Goal: Find specific page/section: Find specific page/section

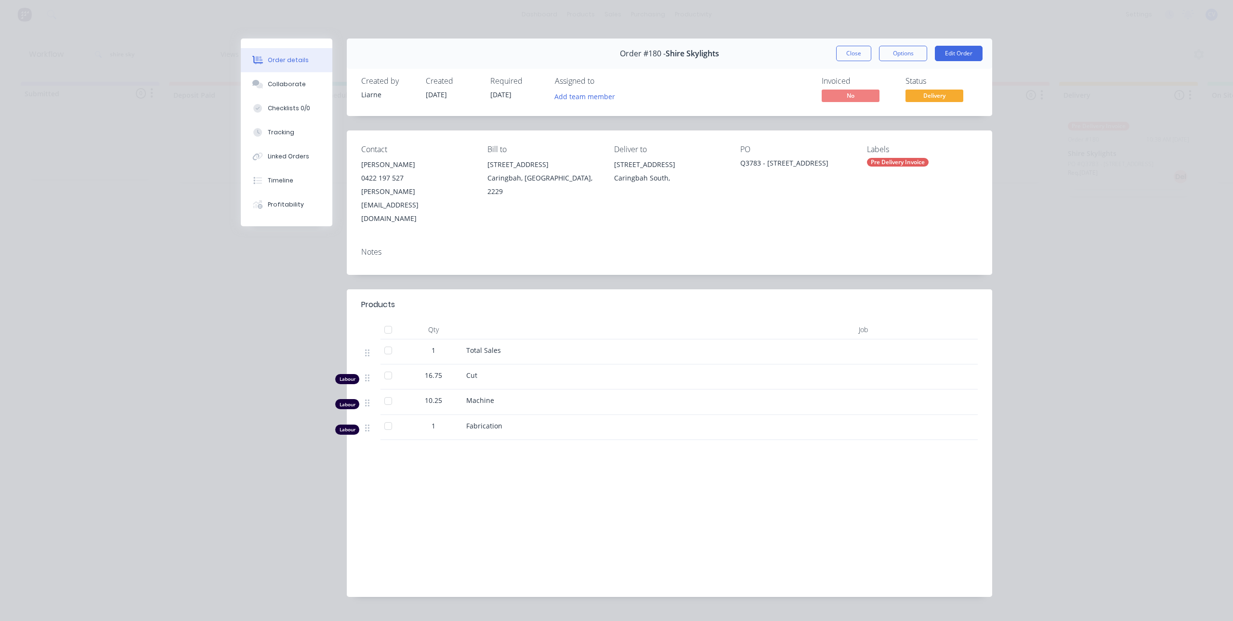
scroll to position [0, 513]
drag, startPoint x: 852, startPoint y: 55, endPoint x: 852, endPoint y: 61, distance: 5.8
click at [852, 55] on button "Close" at bounding box center [853, 53] width 35 height 15
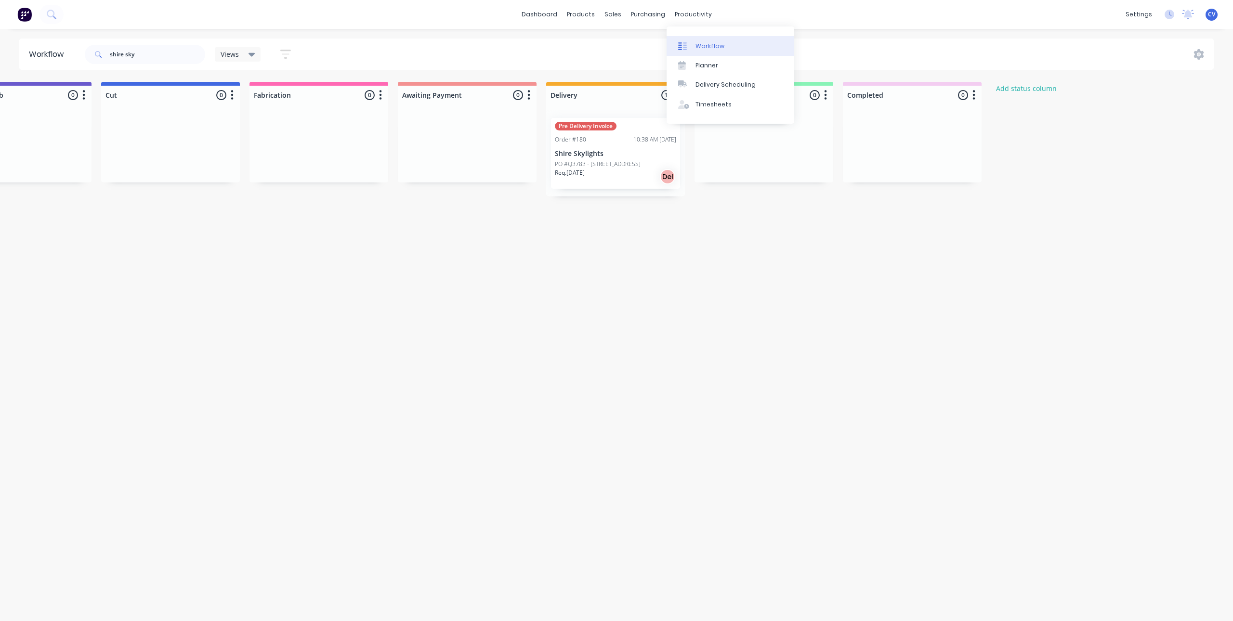
click at [721, 50] on div "Workflow" at bounding box center [709, 46] width 29 height 9
click at [703, 46] on div "Workflow" at bounding box center [709, 46] width 29 height 9
click at [706, 48] on div "Workflow" at bounding box center [709, 46] width 29 height 9
click at [723, 48] on link "Workflow" at bounding box center [730, 45] width 128 height 19
click at [692, 16] on div "productivity" at bounding box center [693, 14] width 47 height 14
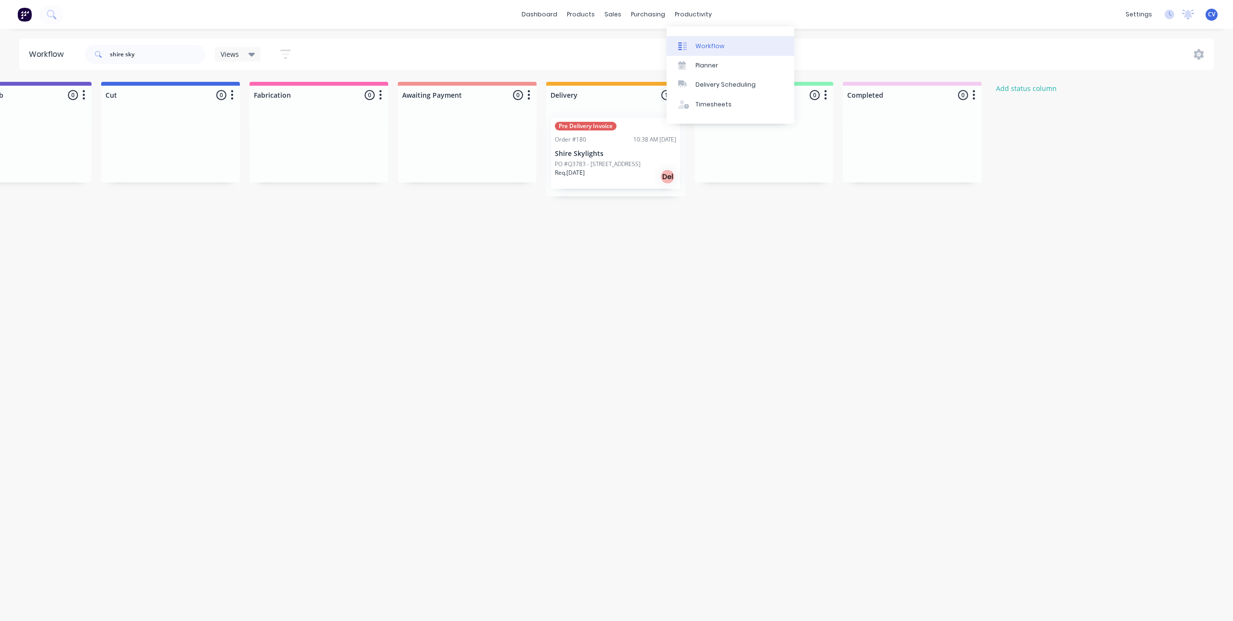
click at [718, 38] on link "Workflow" at bounding box center [730, 45] width 128 height 19
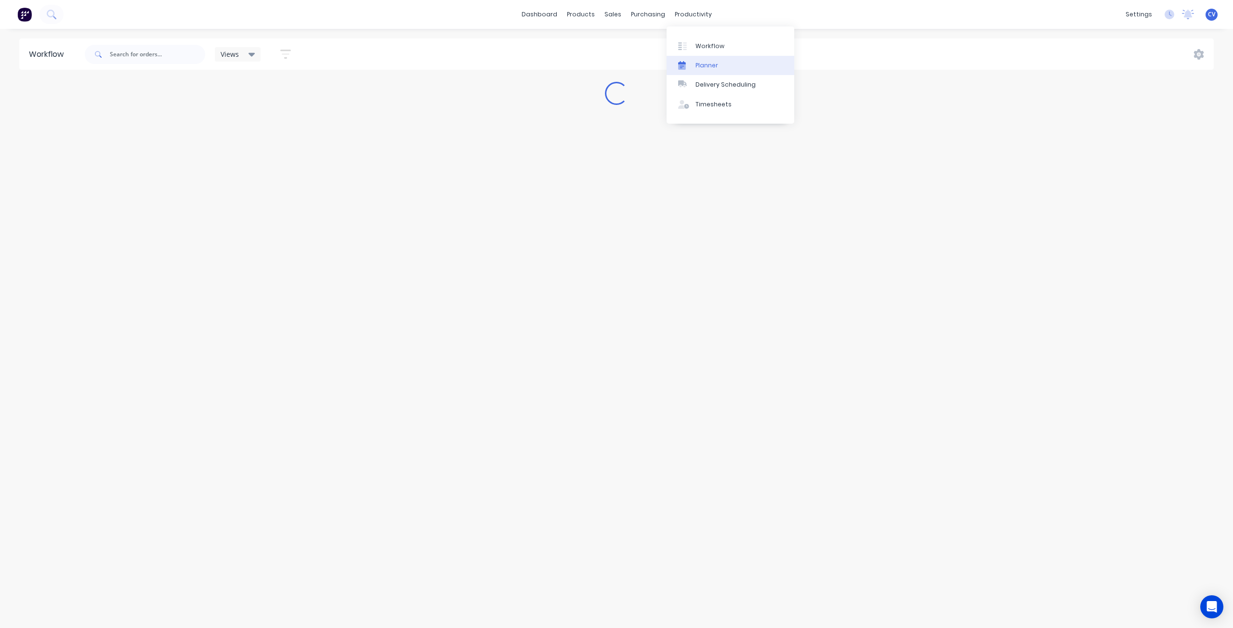
click at [693, 60] on link "Planner" at bounding box center [730, 65] width 128 height 19
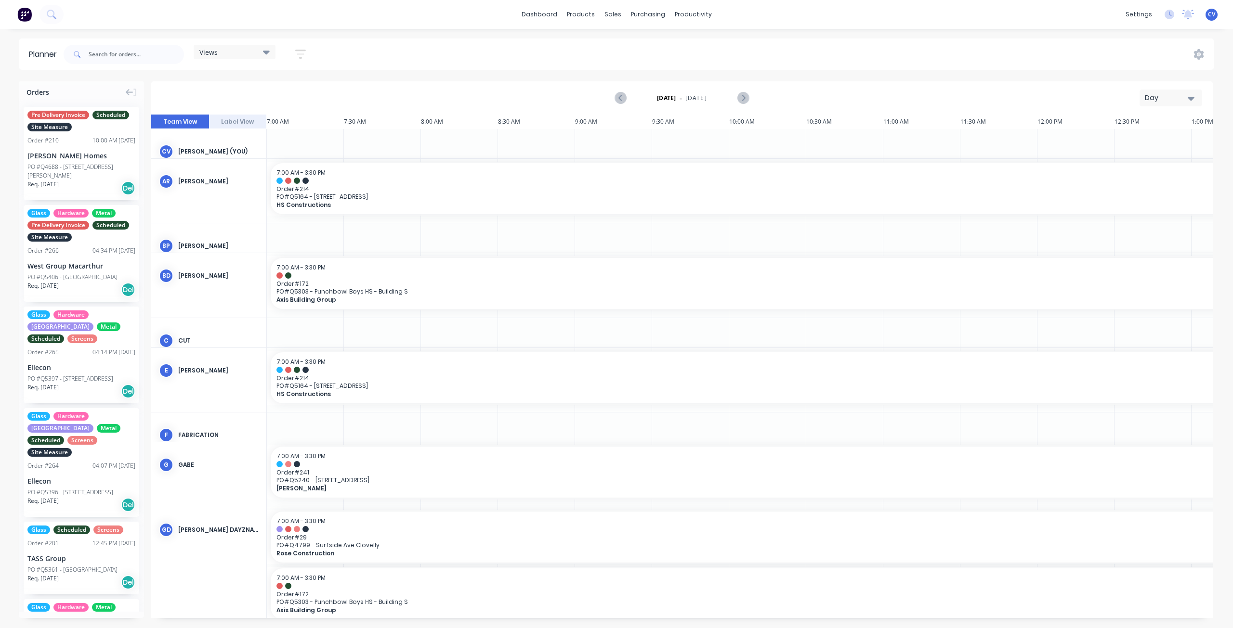
scroll to position [0, 0]
click at [274, 45] on div "Views Save new view None (Default) edit Factory edit Office edit Site edit Show…" at bounding box center [189, 54] width 254 height 29
click at [267, 52] on icon at bounding box center [266, 53] width 7 height 4
click at [215, 183] on button "Site" at bounding box center [252, 181] width 103 height 11
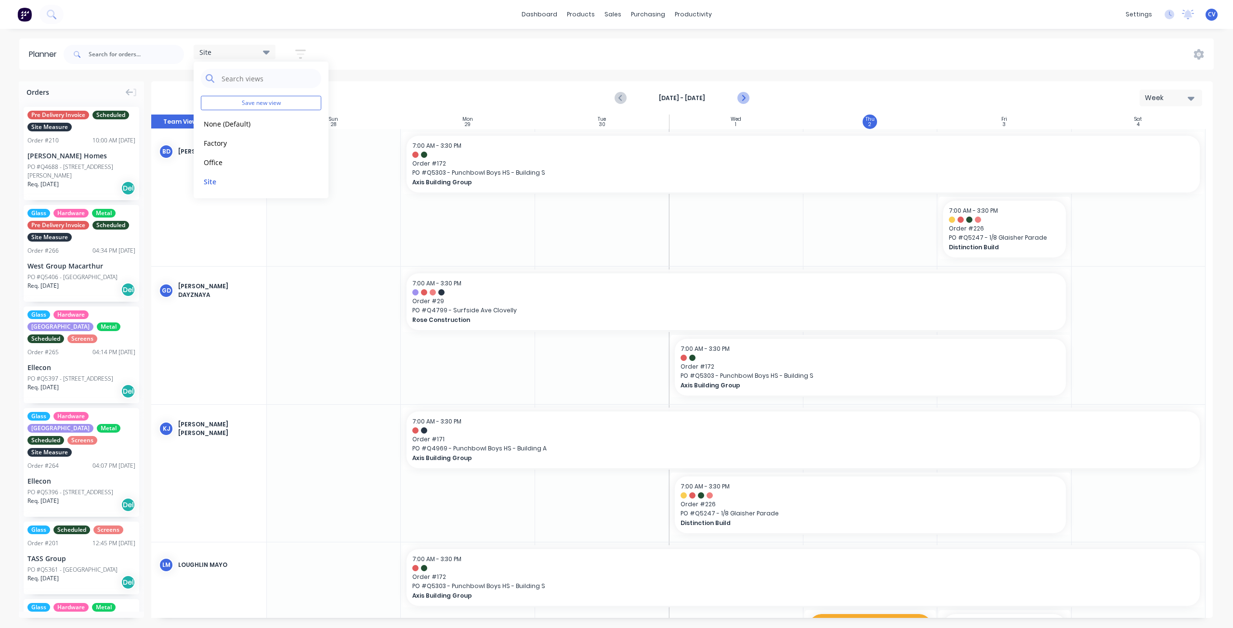
click at [741, 98] on icon "Next page" at bounding box center [743, 98] width 12 height 12
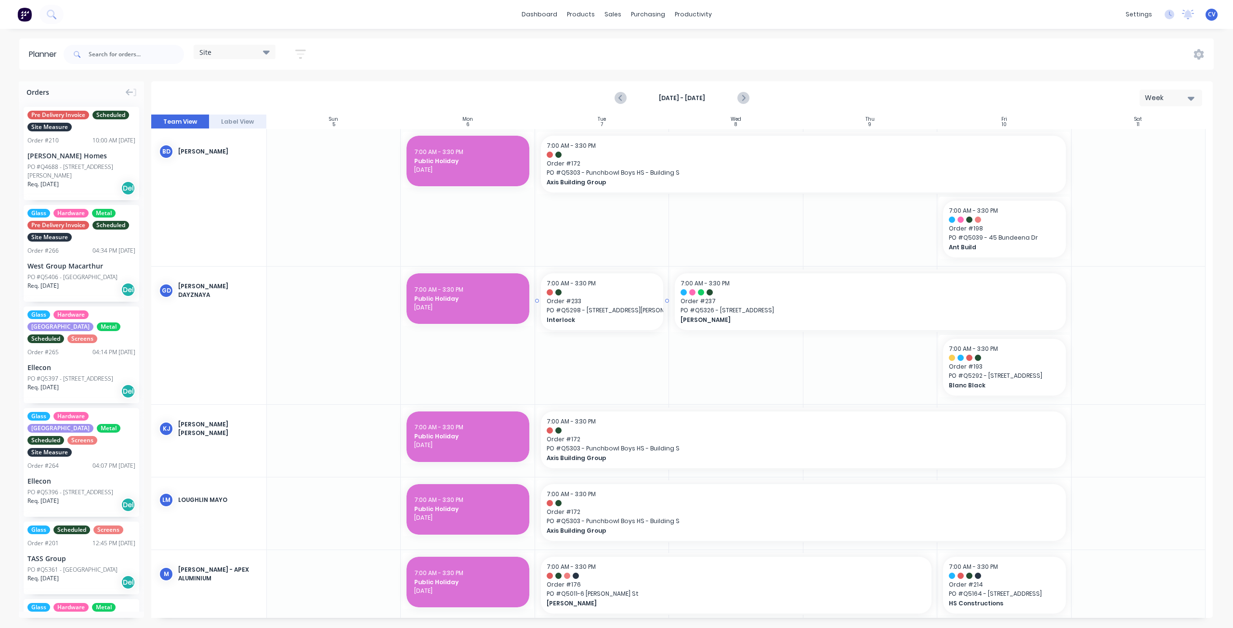
drag, startPoint x: 665, startPoint y: 300, endPoint x: 599, endPoint y: 309, distance: 66.7
drag, startPoint x: 670, startPoint y: 300, endPoint x: 863, endPoint y: 298, distance: 193.1
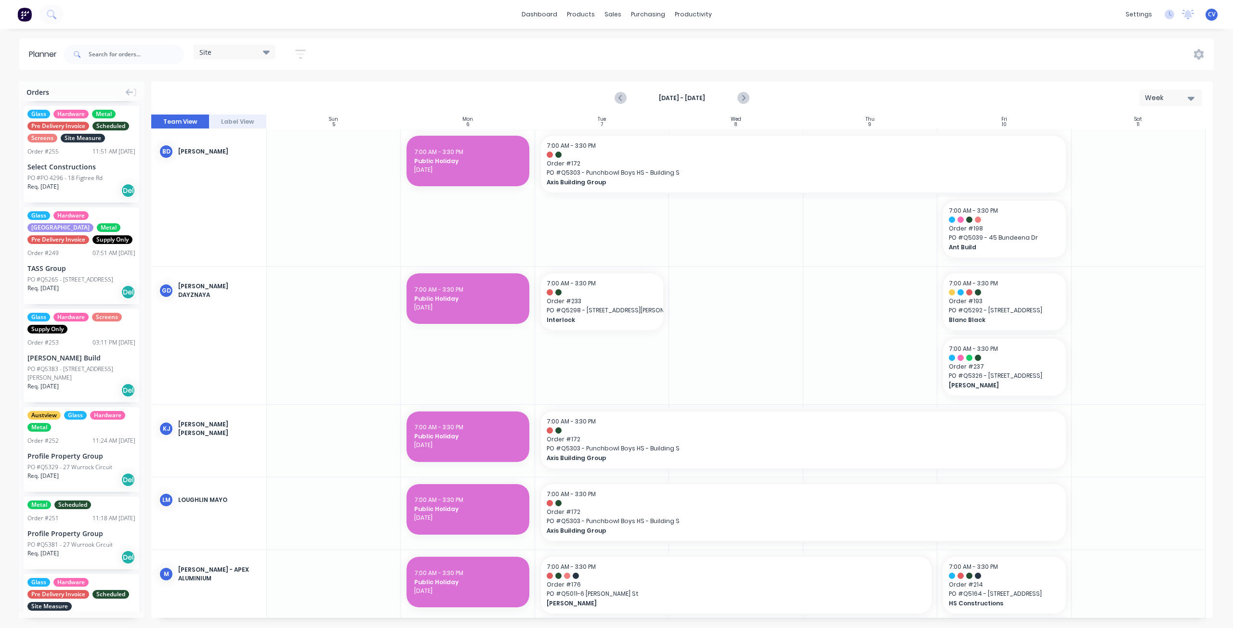
scroll to position [1372, 0]
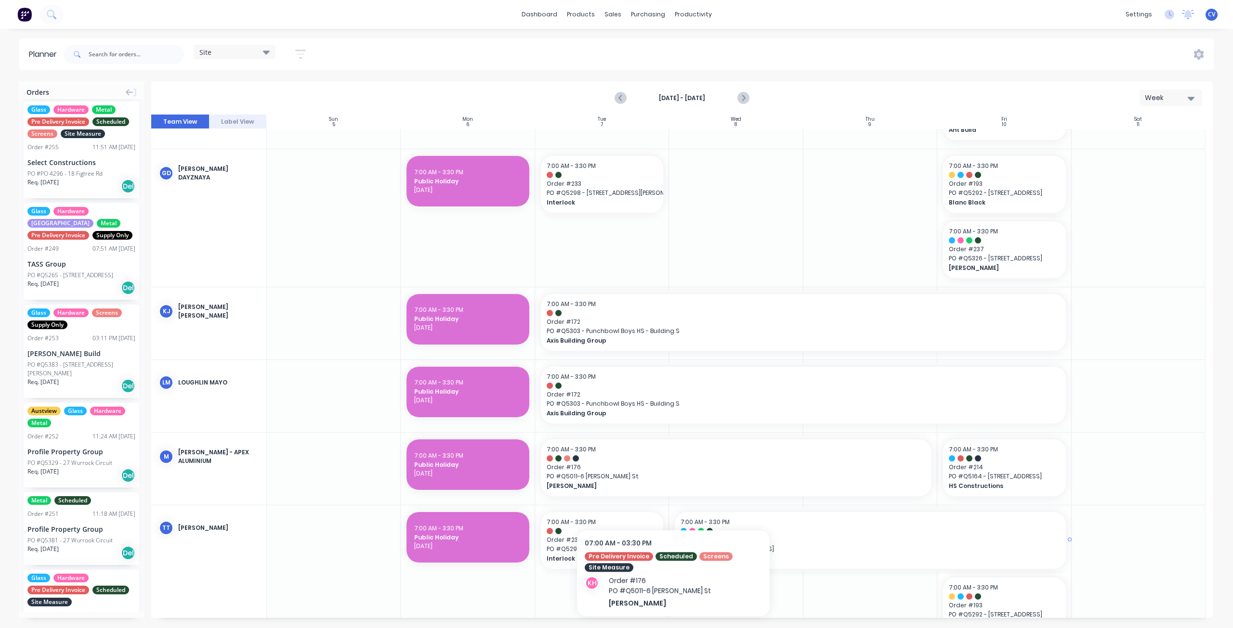
scroll to position [150, 0]
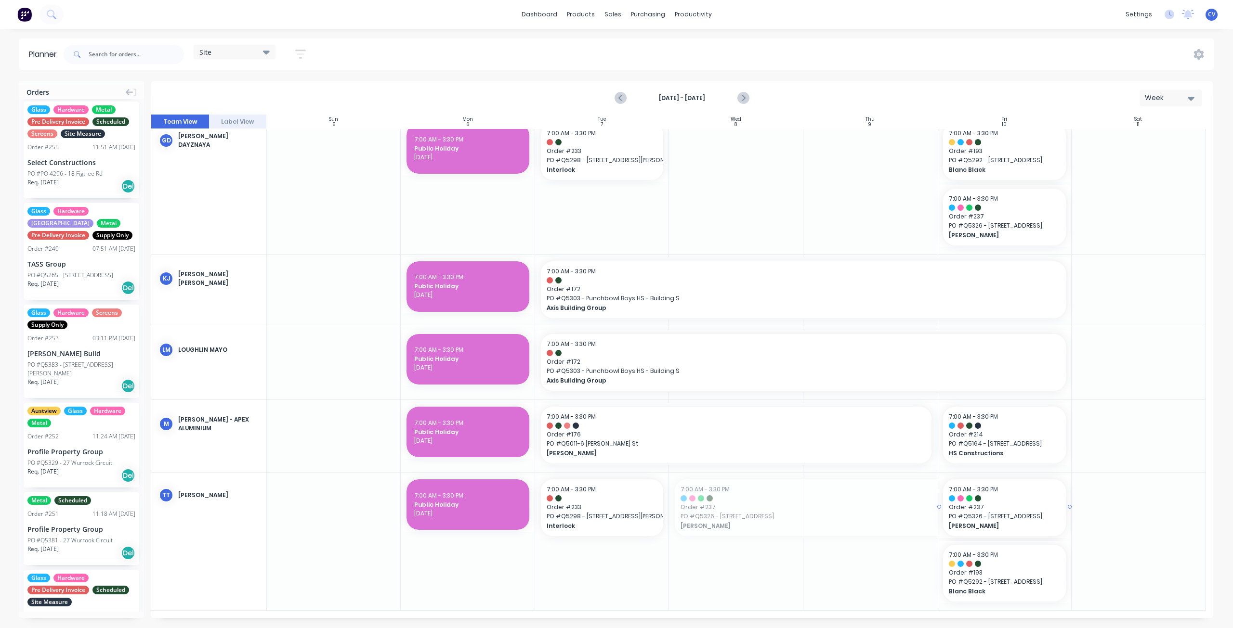
drag, startPoint x: 671, startPoint y: 507, endPoint x: 970, endPoint y: 502, distance: 299.1
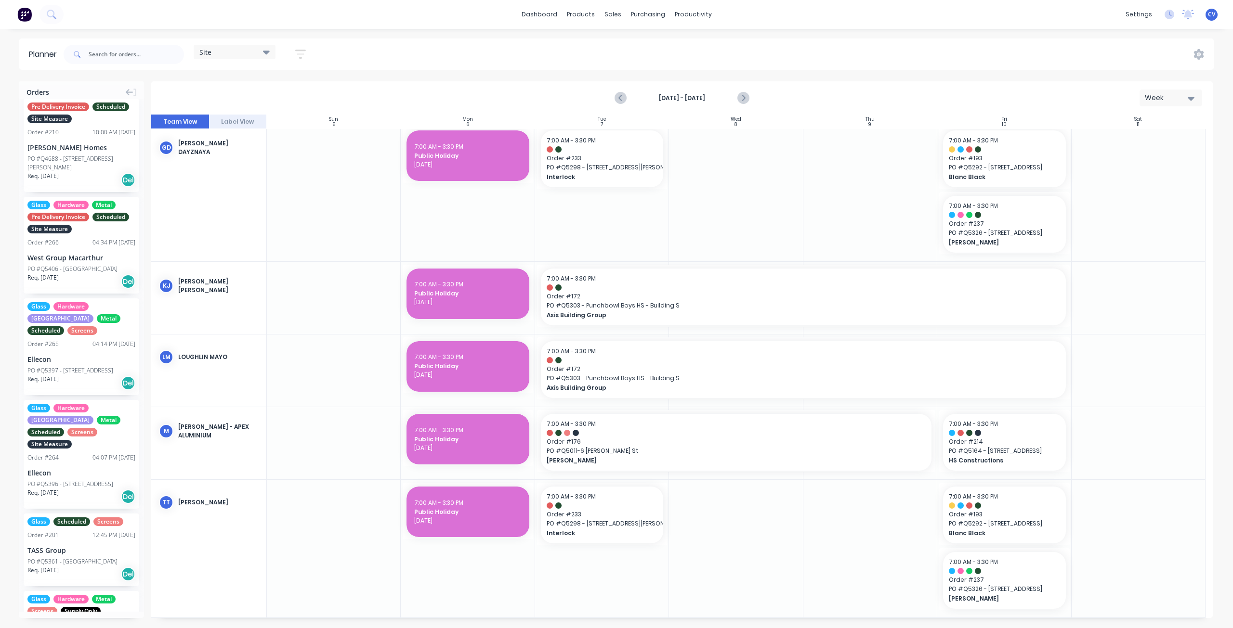
scroll to position [0, 0]
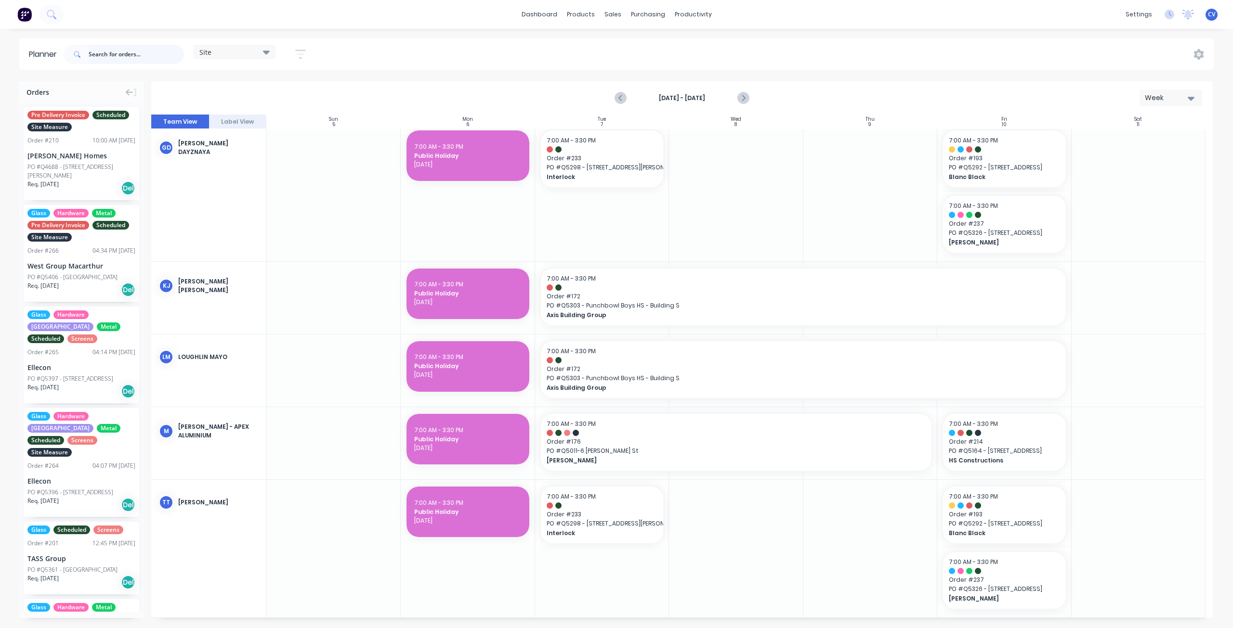
click at [120, 47] on input "text" at bounding box center [136, 54] width 95 height 19
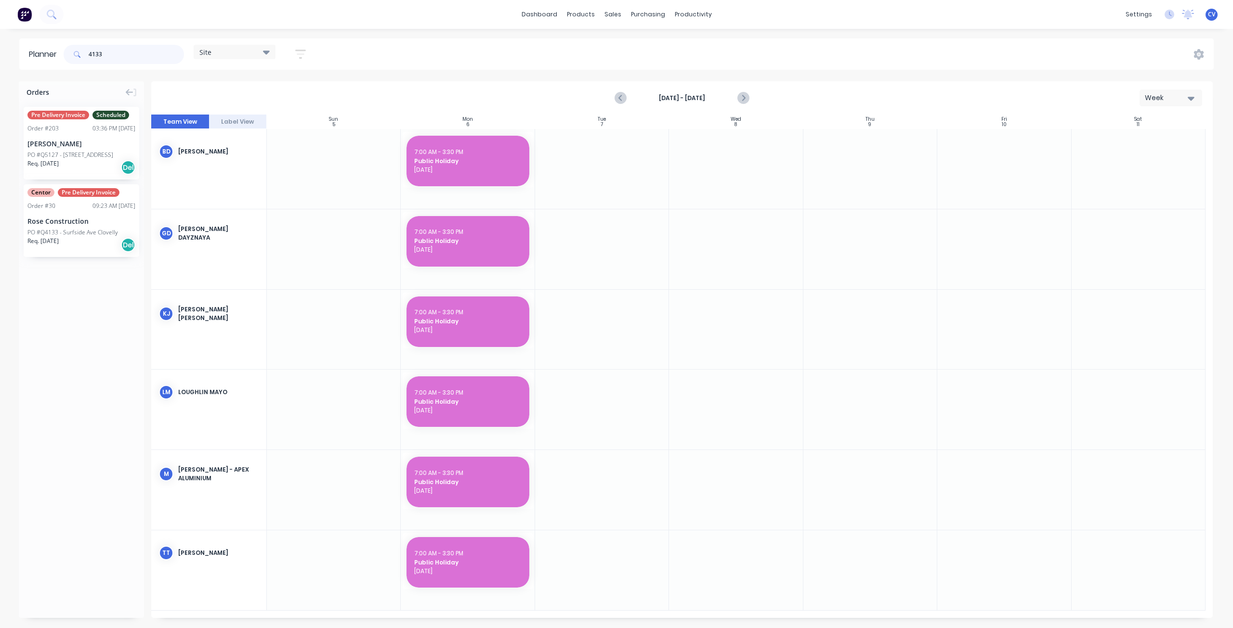
type input "4133"
drag, startPoint x: 81, startPoint y: 221, endPoint x: 729, endPoint y: 240, distance: 647.5
drag, startPoint x: 802, startPoint y: 242, endPoint x: 888, endPoint y: 242, distance: 86.2
drag, startPoint x: 83, startPoint y: 232, endPoint x: 737, endPoint y: 562, distance: 733.0
drag, startPoint x: 802, startPoint y: 565, endPoint x: 902, endPoint y: 573, distance: 100.5
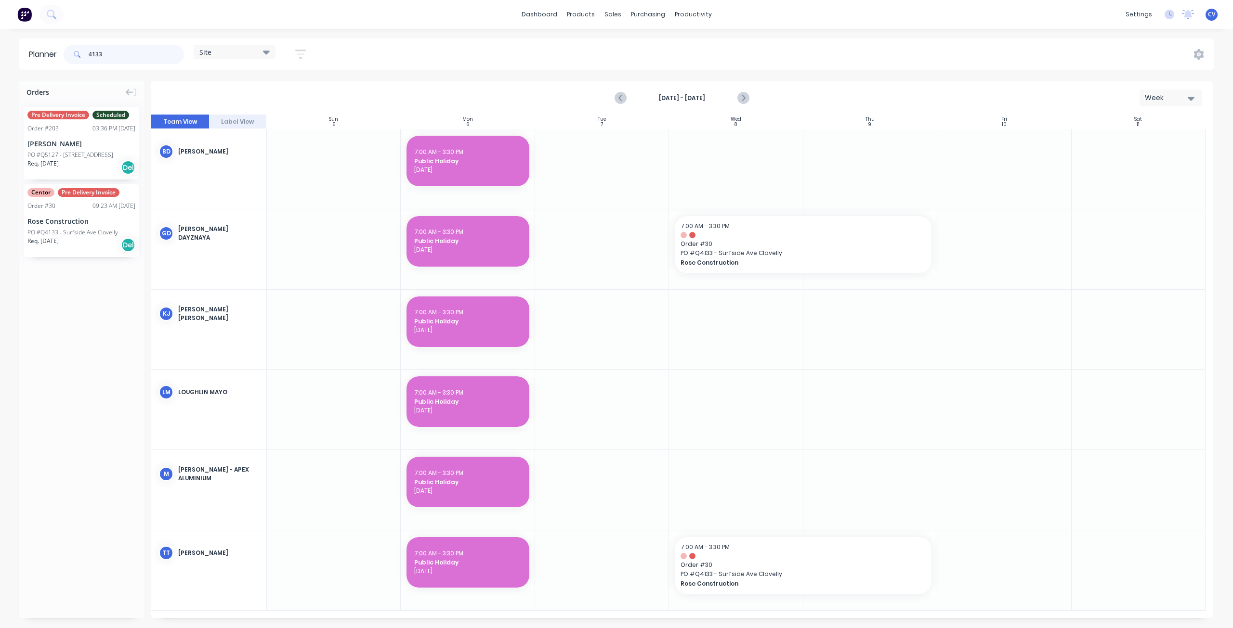
drag, startPoint x: 145, startPoint y: 55, endPoint x: 14, endPoint y: 52, distance: 131.5
click at [14, 53] on div "Planner 4133 Site Save new view None (Default) edit Factory edit Office edit Si…" at bounding box center [616, 54] width 1233 height 31
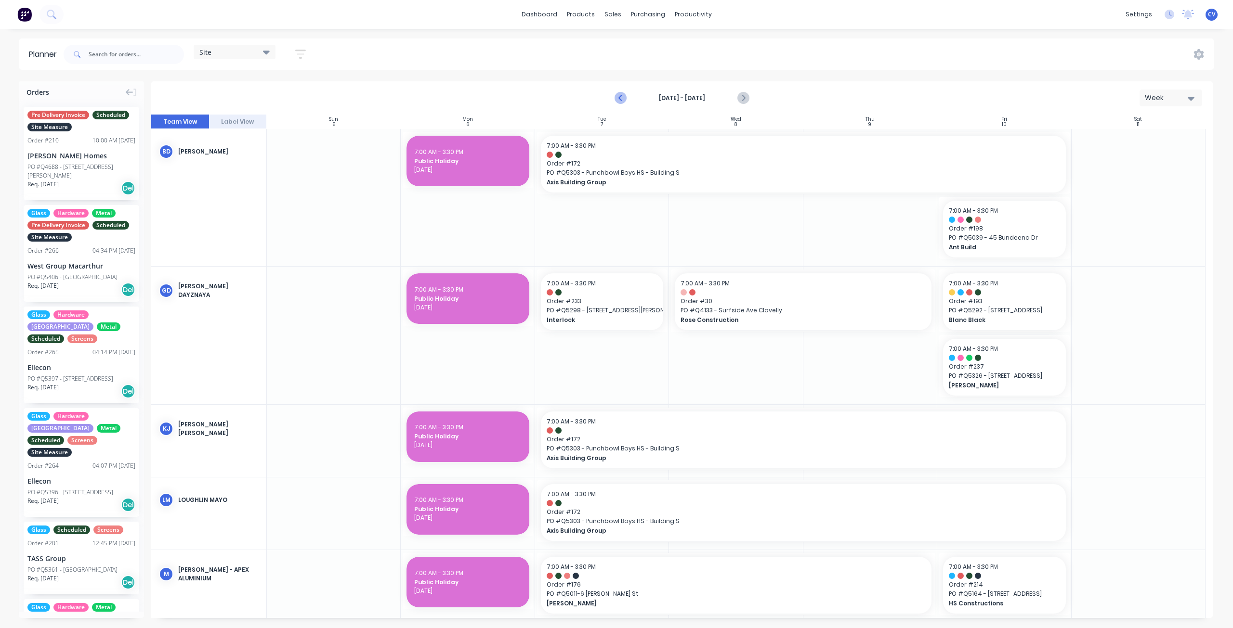
click at [619, 95] on icon "Previous page" at bounding box center [621, 98] width 12 height 12
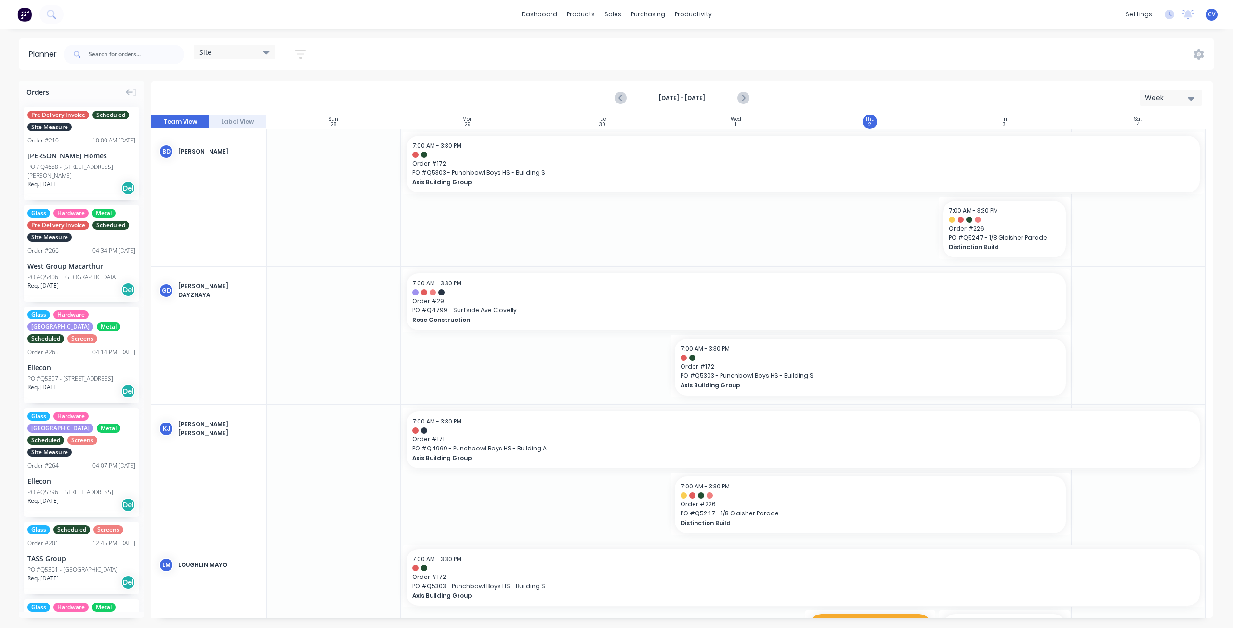
click at [246, 48] on div "Site" at bounding box center [234, 52] width 70 height 9
click at [224, 146] on button "Factory" at bounding box center [252, 142] width 103 height 11
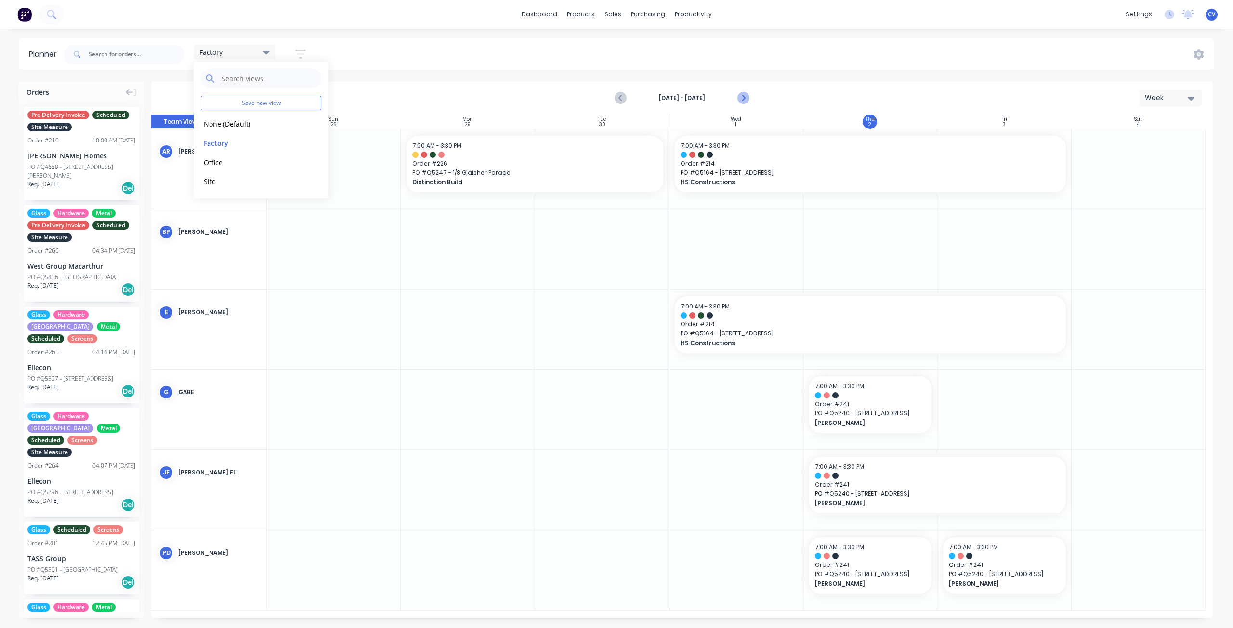
click at [748, 93] on icon "Next page" at bounding box center [743, 98] width 12 height 12
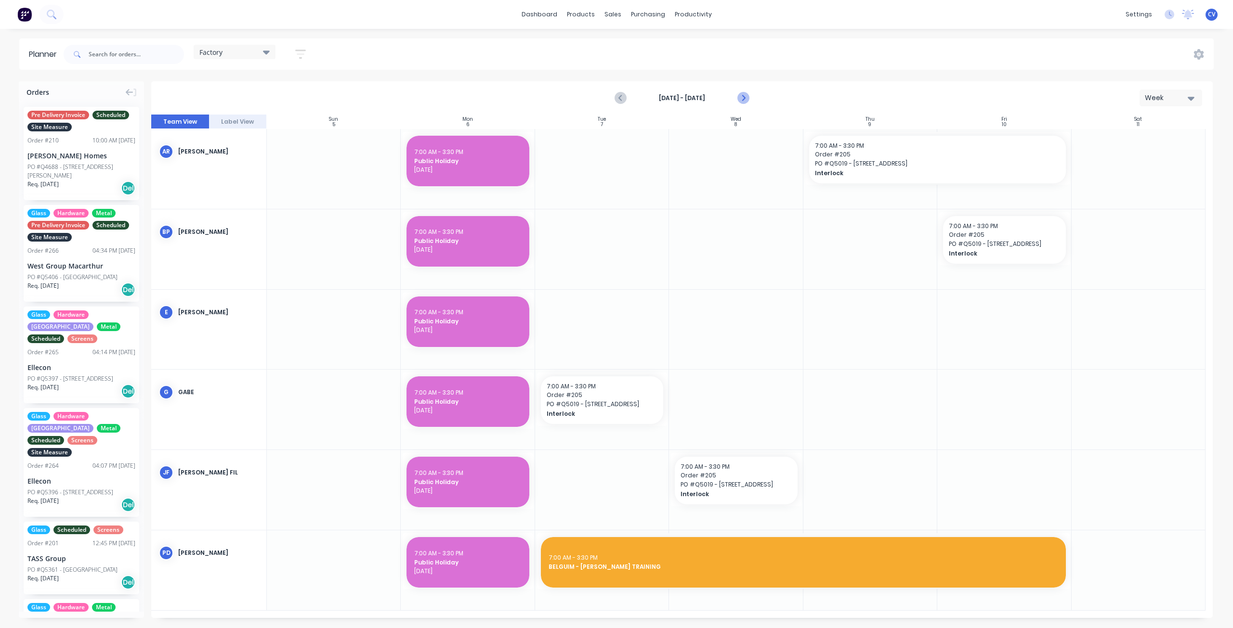
click at [745, 100] on icon "Next page" at bounding box center [743, 98] width 12 height 12
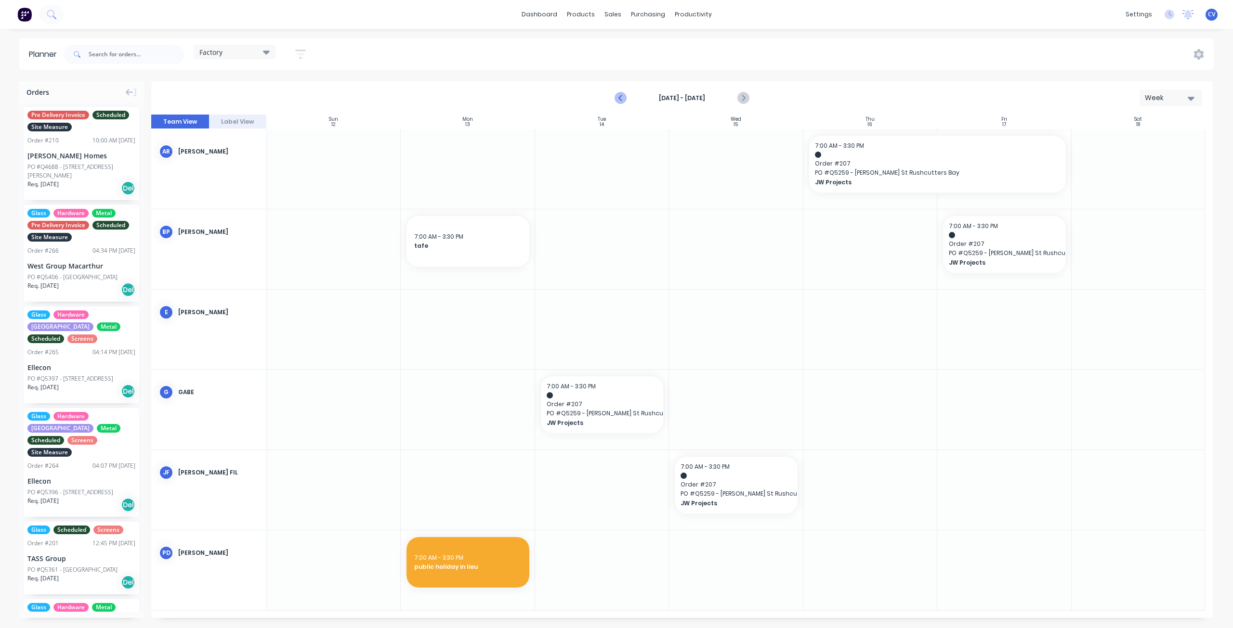
click at [628, 96] on button "Previous page" at bounding box center [621, 98] width 19 height 19
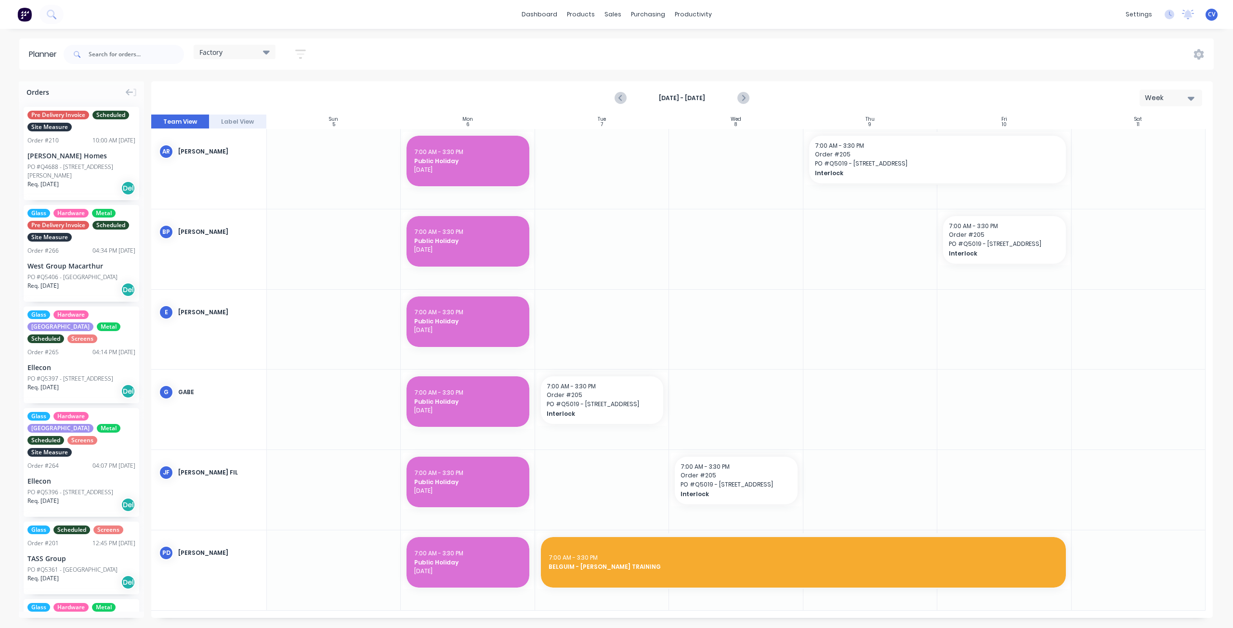
click at [621, 97] on icon "Previous page" at bounding box center [621, 98] width 4 height 8
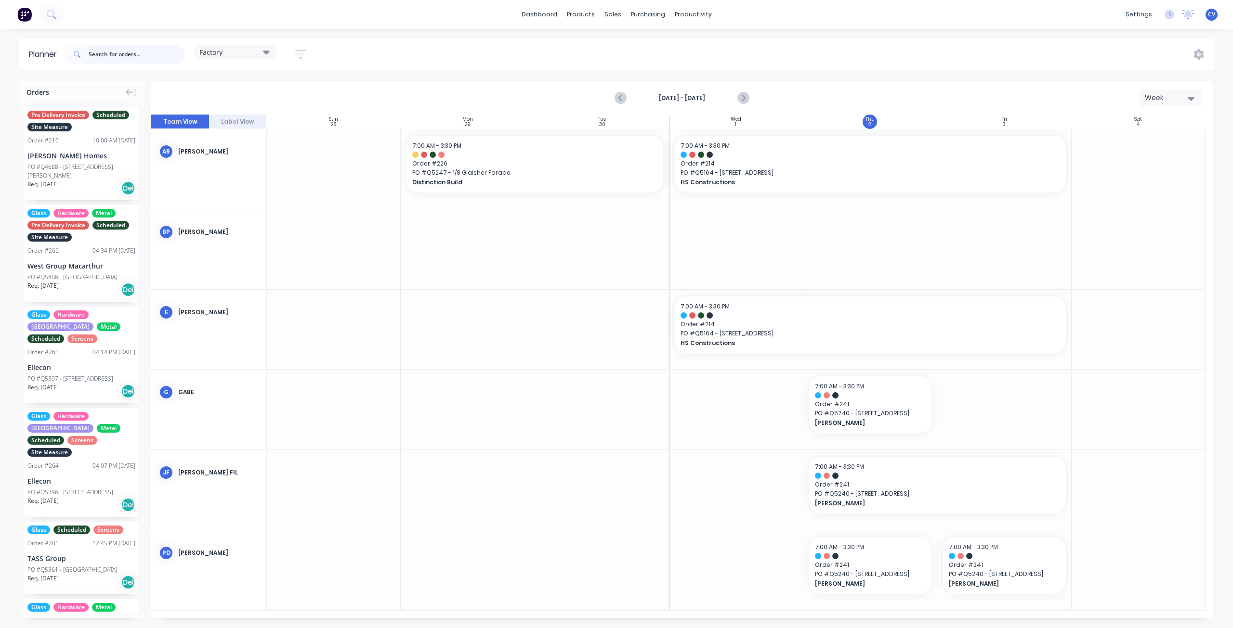
click at [118, 48] on input "text" at bounding box center [136, 54] width 95 height 19
click at [705, 39] on link "Workflow" at bounding box center [730, 45] width 128 height 19
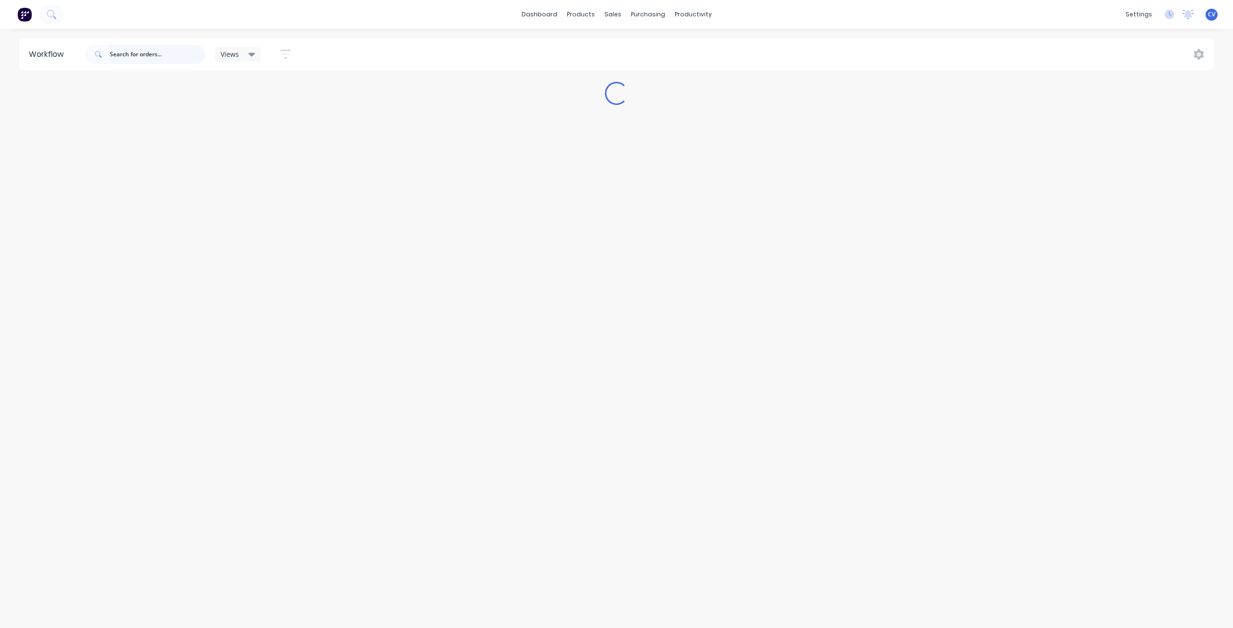
click at [137, 52] on input "text" at bounding box center [157, 54] width 95 height 19
paste input "156/158 Victoria St, Potts Point"
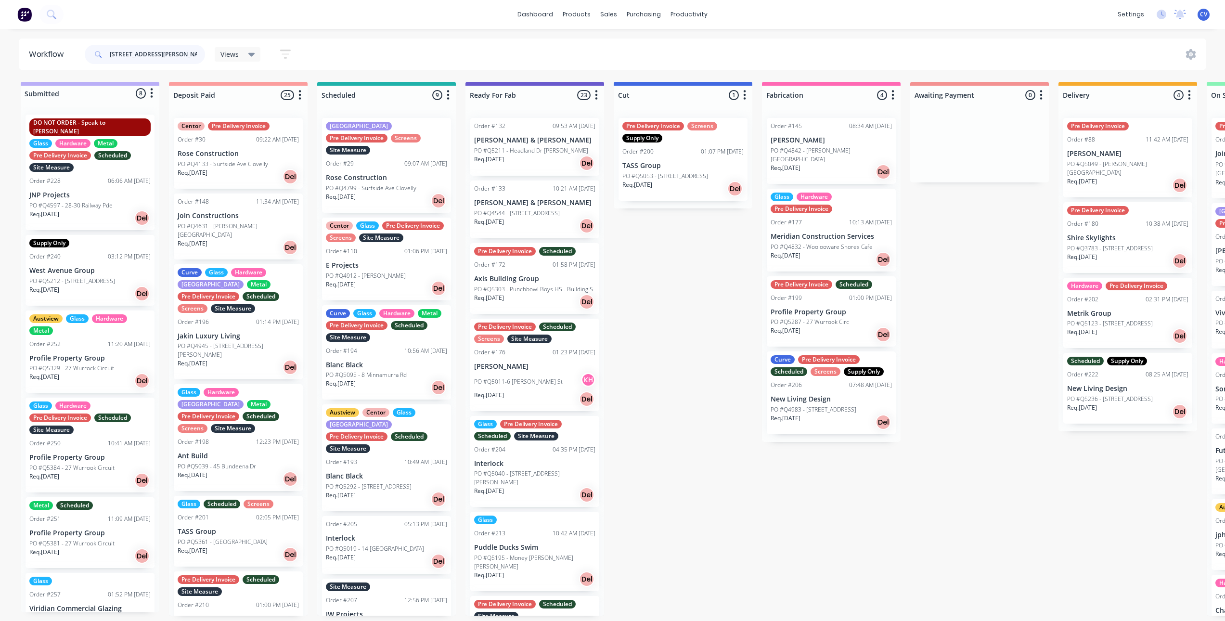
drag, startPoint x: 164, startPoint y: 54, endPoint x: 3, endPoint y: 63, distance: 161.5
click at [0, 61] on div "Workflow 156/158 Victoria St, Potts Point Views Save new view None (Default) ed…" at bounding box center [612, 54] width 1225 height 31
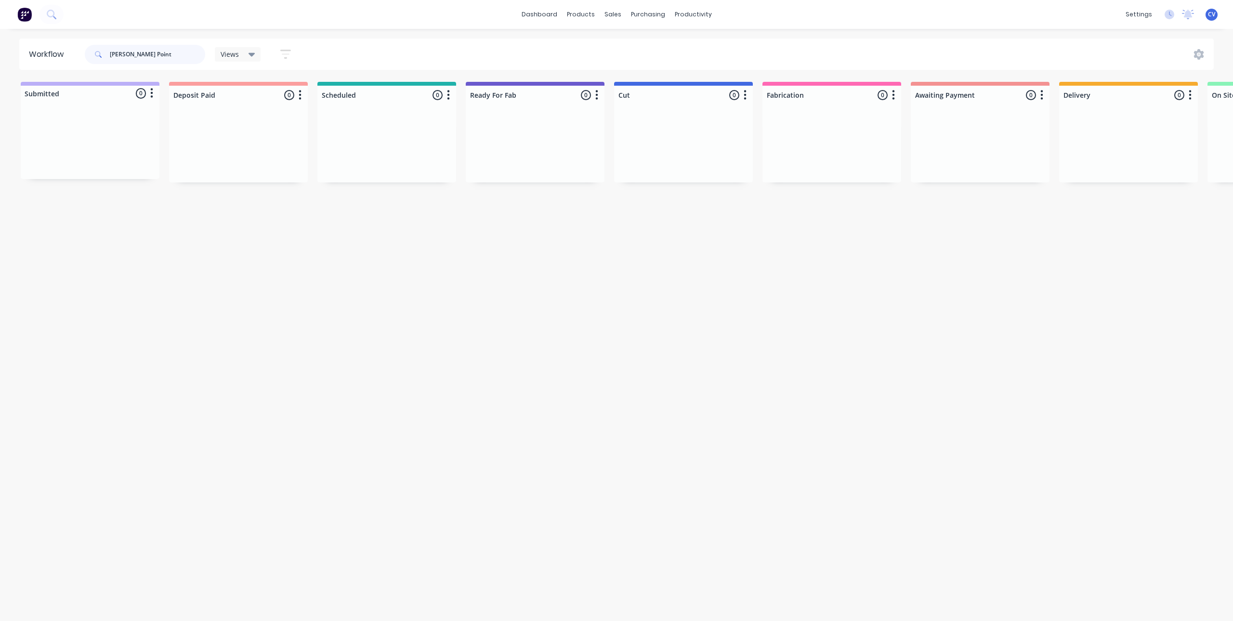
drag, startPoint x: 146, startPoint y: 56, endPoint x: 0, endPoint y: 69, distance: 147.0
click at [0, 69] on div "Workflow Potts Point Views Save new view None (Default) edit Production edit Sh…" at bounding box center [616, 54] width 1233 height 31
type input "build by mk"
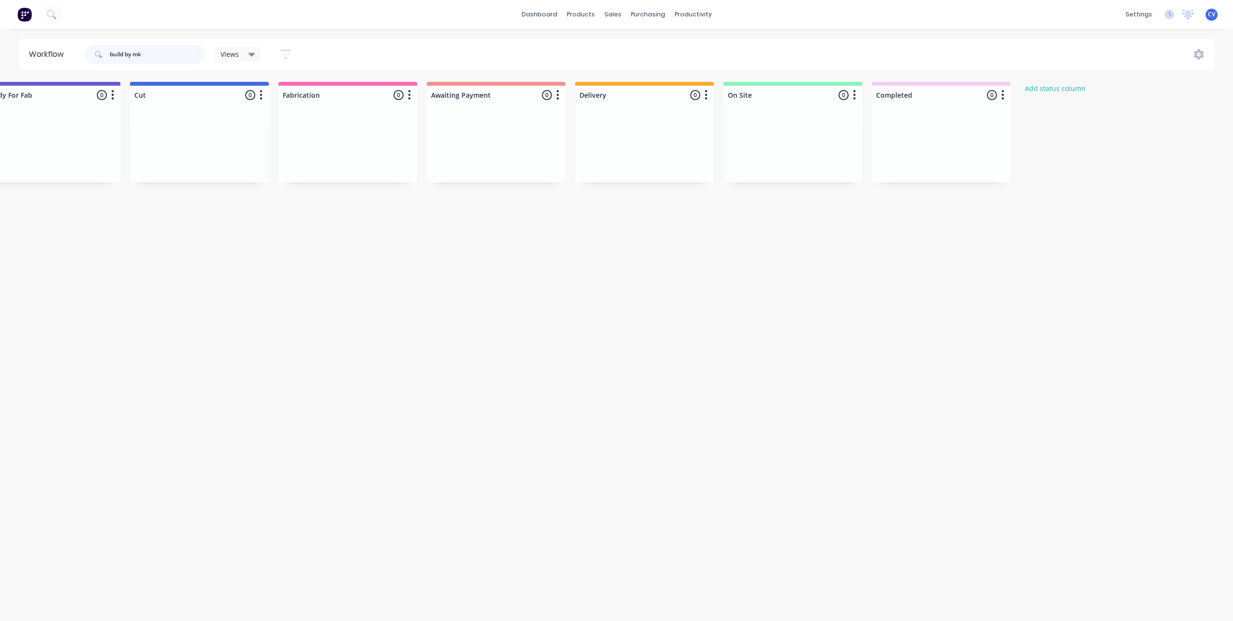
scroll to position [0, 497]
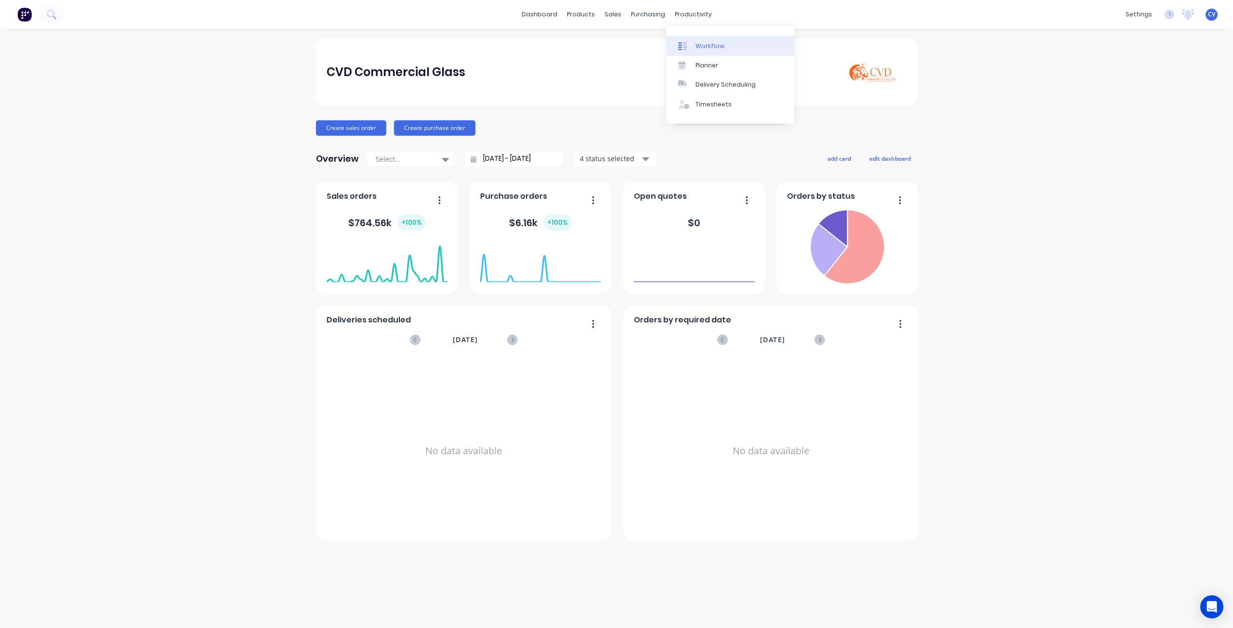
click at [713, 44] on div "Workflow" at bounding box center [709, 46] width 29 height 9
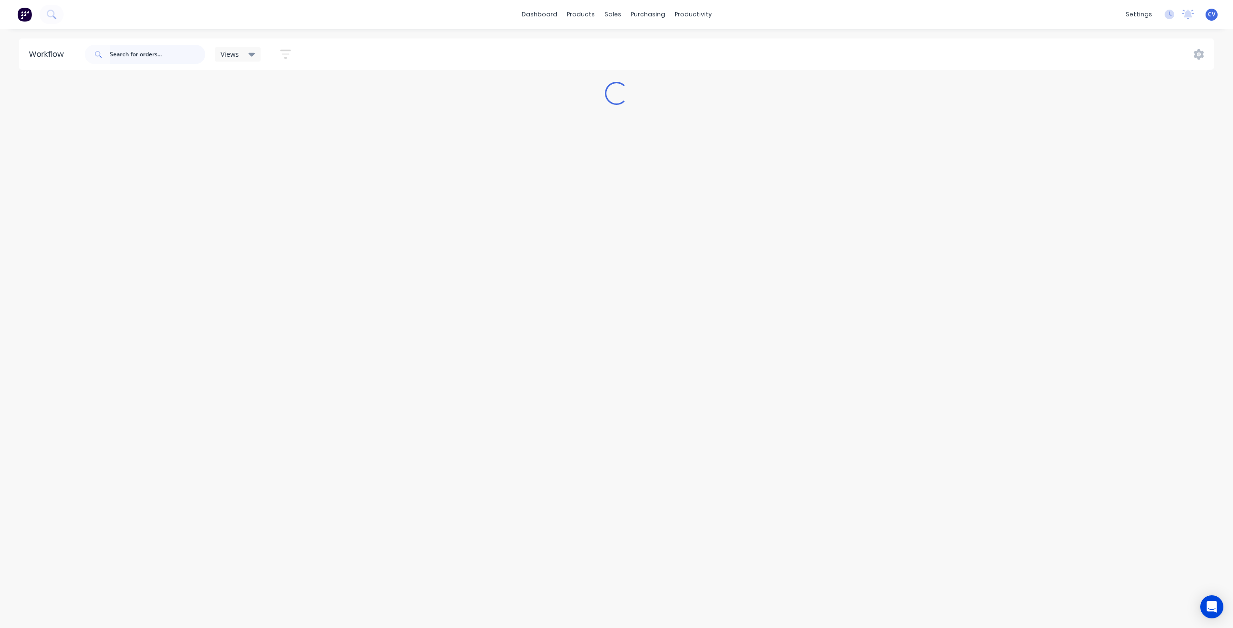
click at [137, 59] on input "text" at bounding box center [157, 54] width 95 height 19
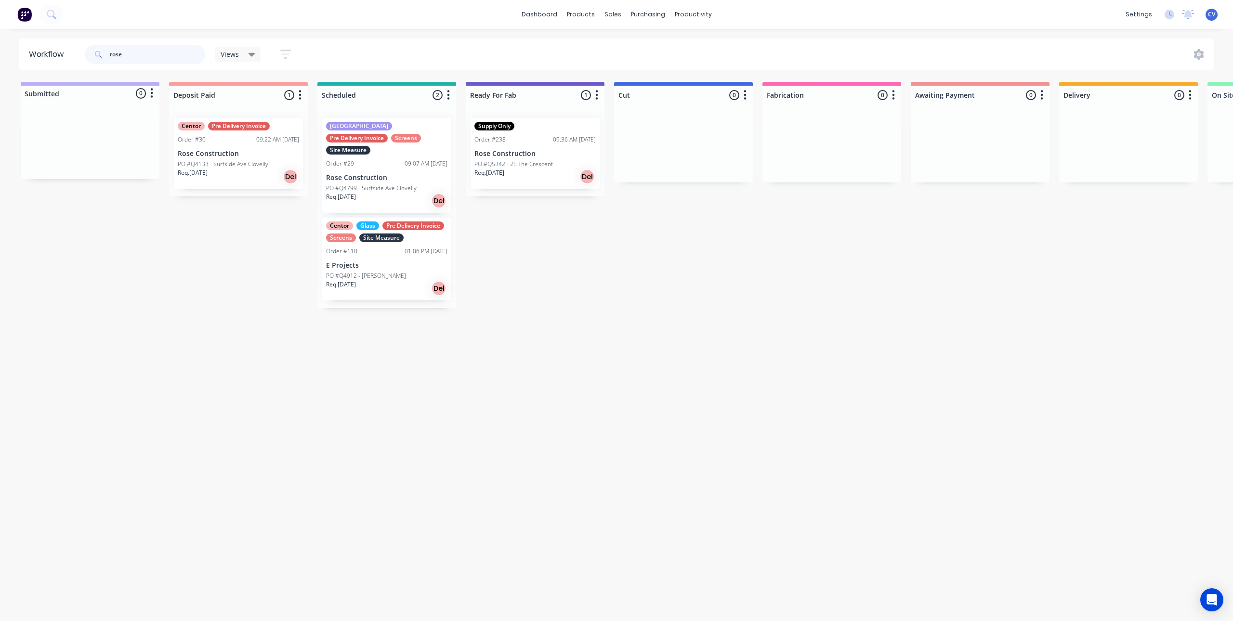
type input "rose"
